Goal: Task Accomplishment & Management: Manage account settings

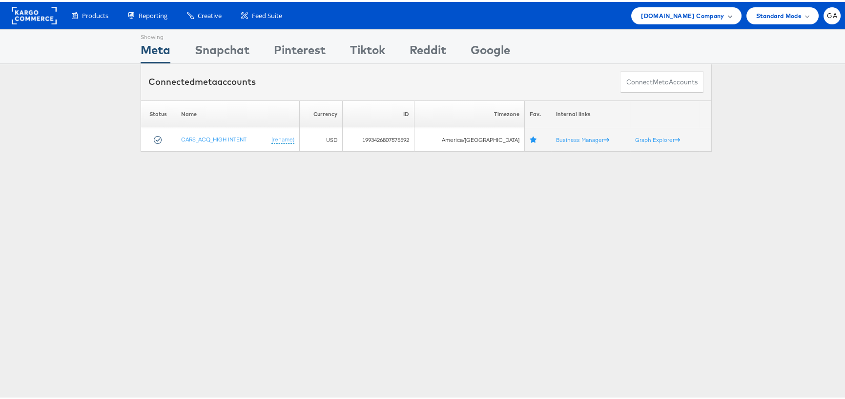
click at [703, 8] on div "Cars.com Company" at bounding box center [686, 13] width 110 height 17
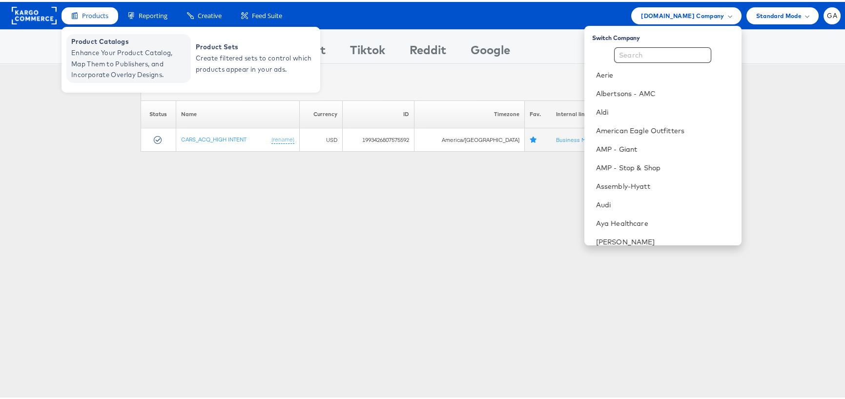
click at [115, 50] on span "Enhance Your Product Catalog, Map Them to Publishers, and Incorporate Overlay D…" at bounding box center [129, 61] width 117 height 33
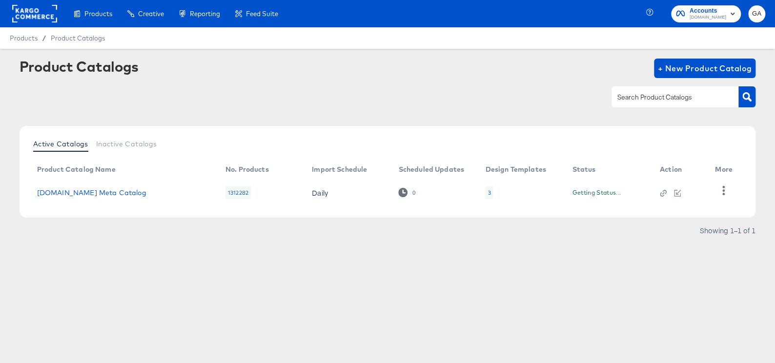
click at [239, 11] on icon at bounding box center [238, 13] width 7 height 7
click at [708, 11] on span "Accounts" at bounding box center [707, 11] width 37 height 10
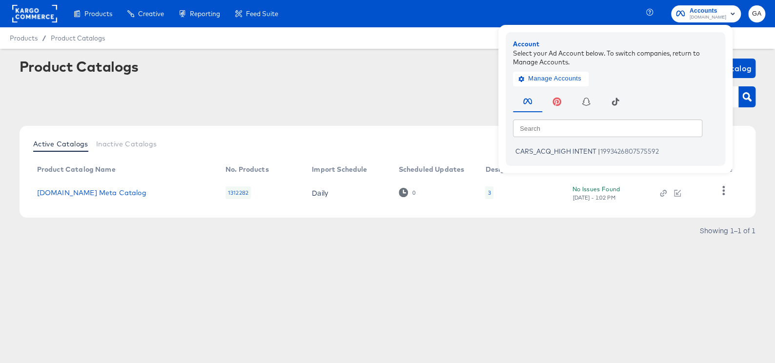
click at [26, 15] on rect at bounding box center [34, 14] width 45 height 18
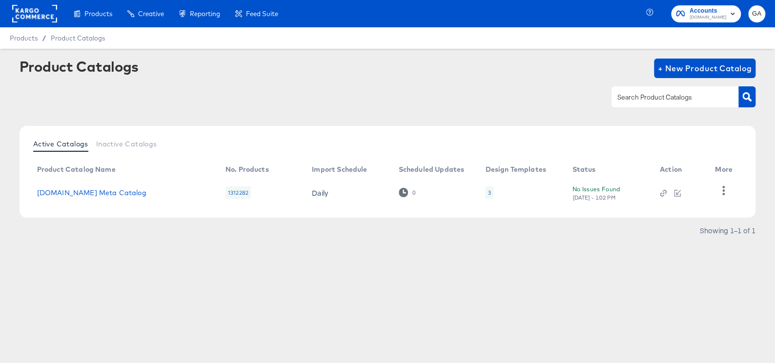
click at [29, 11] on rect at bounding box center [34, 14] width 45 height 18
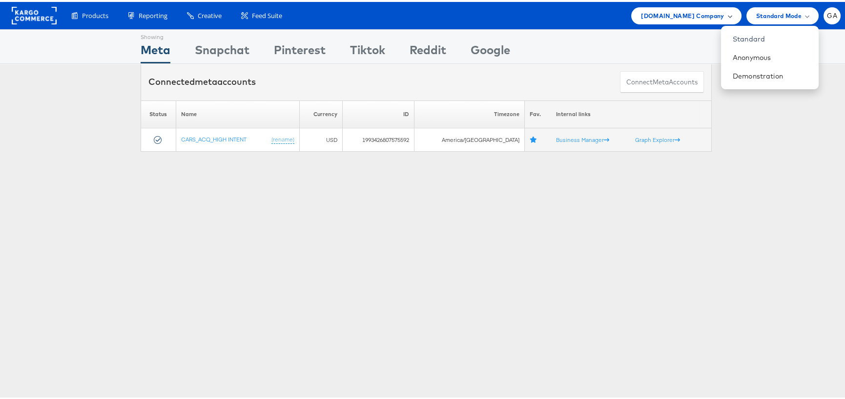
click at [669, 14] on span "Cars.com Company" at bounding box center [682, 14] width 83 height 10
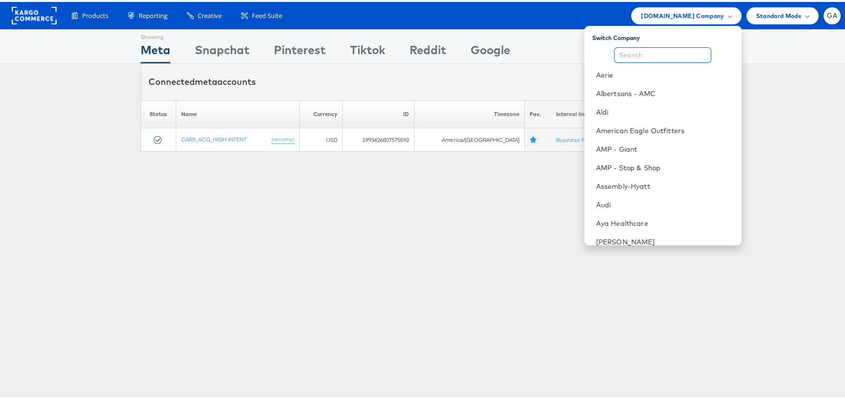
click at [656, 48] on input "text" at bounding box center [662, 53] width 97 height 16
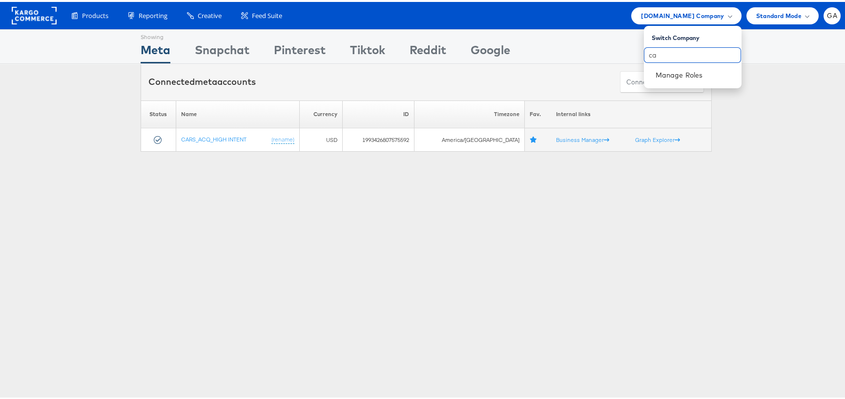
type input "c"
type input "amc"
click at [658, 71] on link "Albertsons - AMC" at bounding box center [694, 73] width 78 height 10
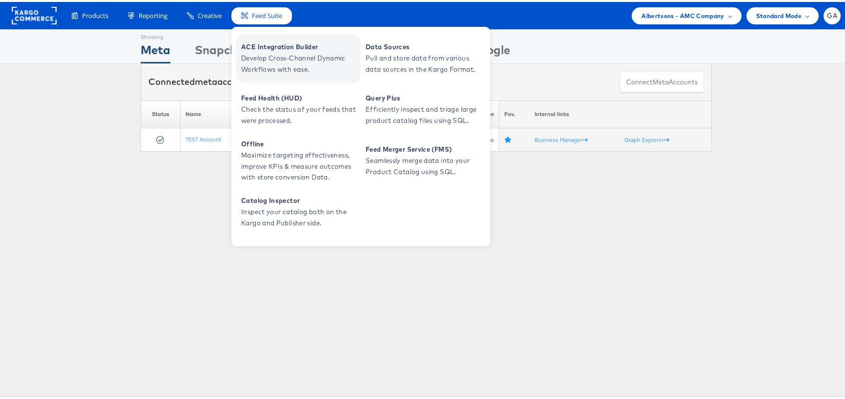
click at [274, 49] on span "ACE Integration Builder" at bounding box center [299, 45] width 117 height 11
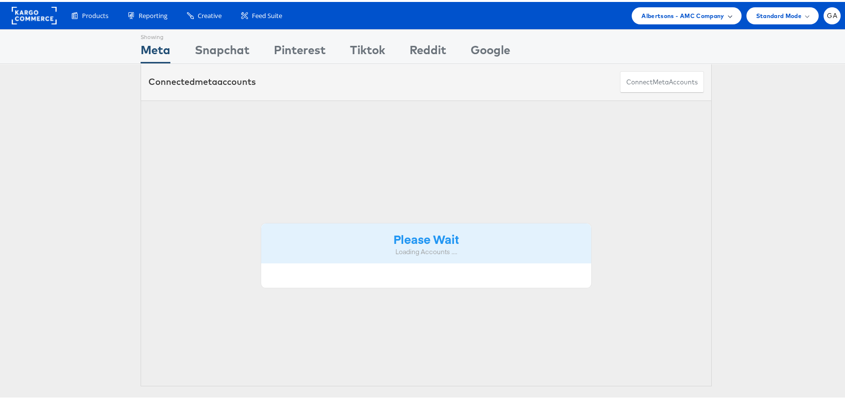
click at [678, 11] on span "Albertsons - AMC Company" at bounding box center [682, 14] width 82 height 10
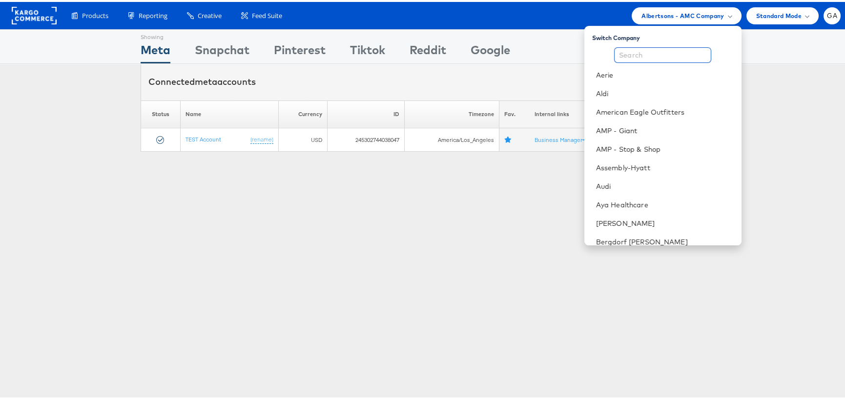
click at [636, 55] on input "text" at bounding box center [662, 53] width 97 height 16
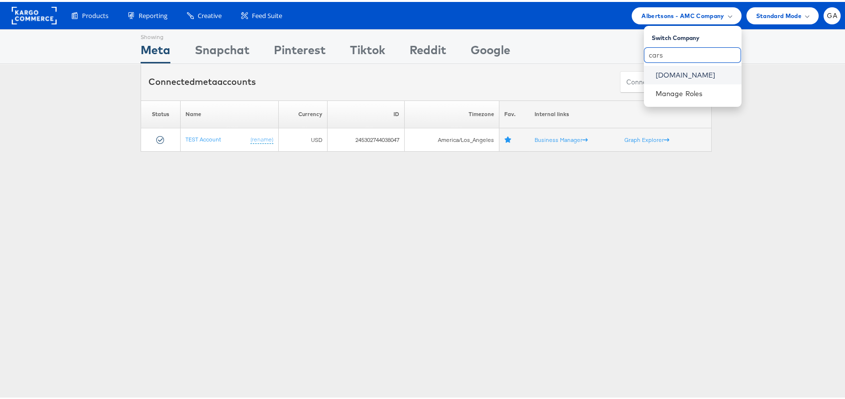
type input "cars"
click at [658, 70] on link "[DOMAIN_NAME]" at bounding box center [694, 73] width 78 height 10
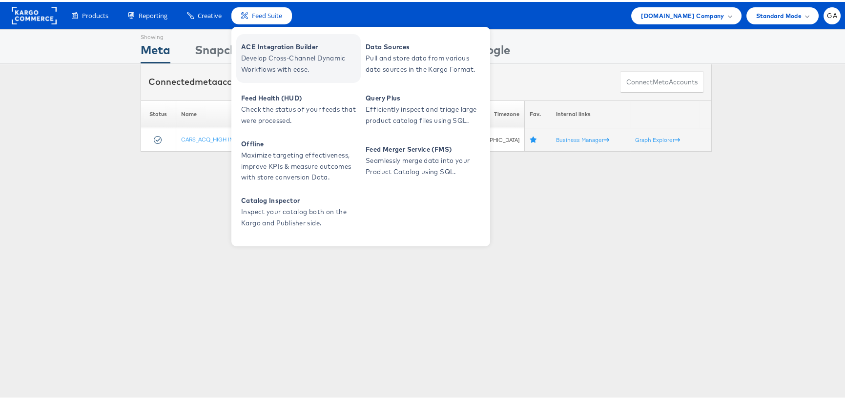
click at [279, 41] on span "ACE Integration Builder" at bounding box center [299, 45] width 117 height 11
